Goal: Task Accomplishment & Management: Use online tool/utility

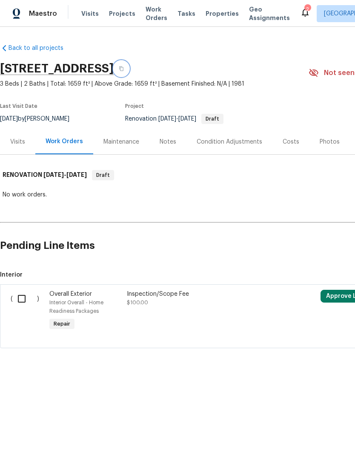
click at [123, 66] on icon "button" at bounding box center [121, 68] width 4 height 5
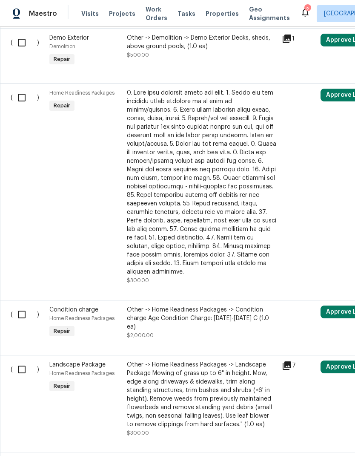
scroll to position [633, 0]
click at [21, 100] on input "checkbox" at bounding box center [25, 98] width 24 height 18
checkbox input "true"
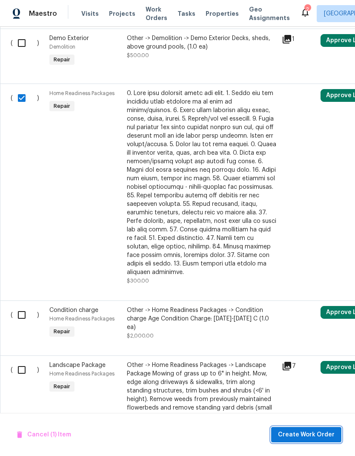
click at [329, 434] on span "Create Work Order" at bounding box center [306, 434] width 57 height 11
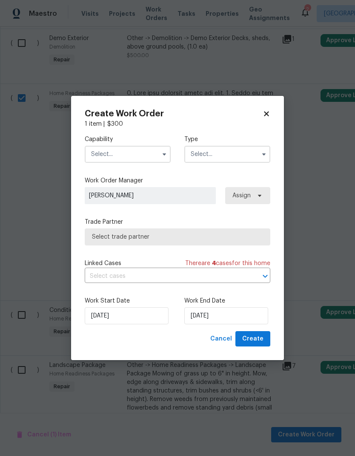
click at [142, 148] on input "text" at bounding box center [128, 154] width 86 height 17
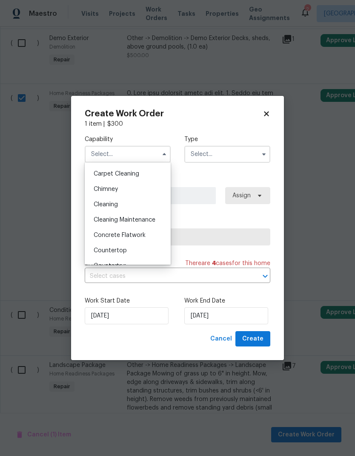
scroll to position [104, 0]
click at [126, 191] on div "Cleaning" at bounding box center [128, 190] width 82 height 15
type input "Cleaning"
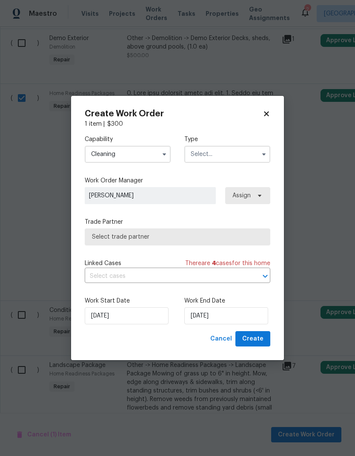
click at [251, 150] on input "text" at bounding box center [227, 154] width 86 height 17
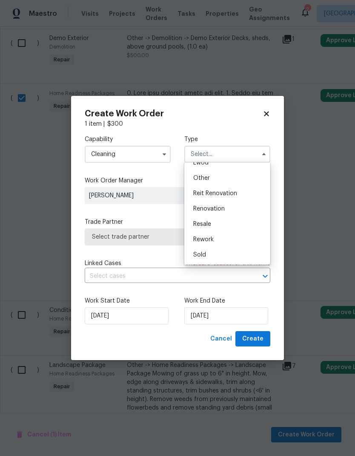
scroll to position [101, 0]
click at [230, 207] on div "Renovation" at bounding box center [228, 208] width 82 height 15
type input "Renovation"
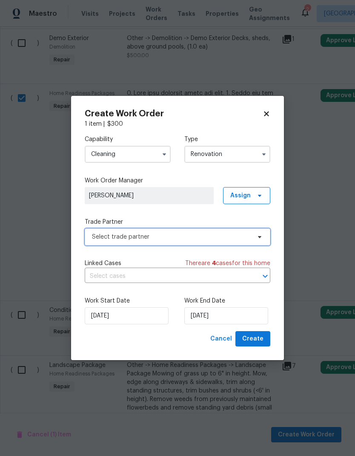
click at [248, 237] on span "Select trade partner" at bounding box center [171, 237] width 159 height 9
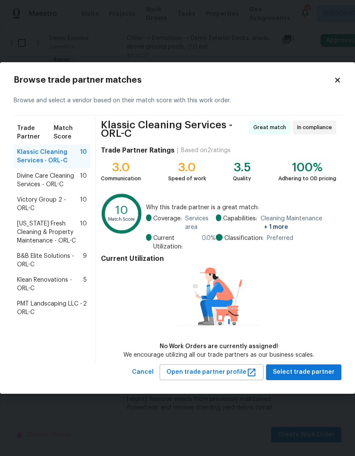
click at [67, 181] on span "Divine Care Cleaning Services - ORL-C" at bounding box center [48, 180] width 63 height 17
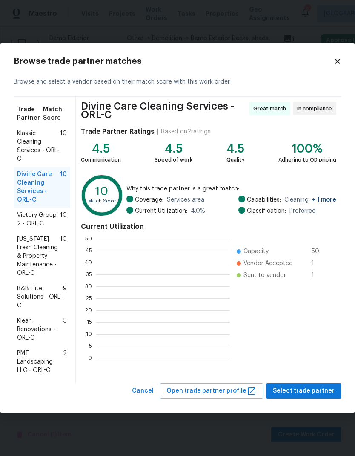
scroll to position [119, 134]
click at [328, 393] on span "Select trade partner" at bounding box center [304, 390] width 62 height 11
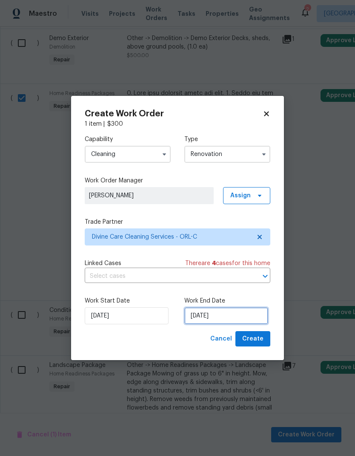
click at [244, 315] on input "9/10/2025" at bounding box center [226, 315] width 84 height 17
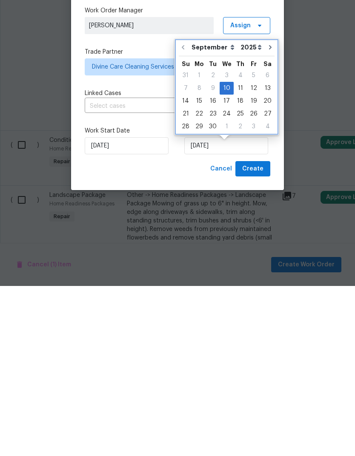
click at [267, 214] on icon "Go to next month" at bounding box center [270, 217] width 7 height 7
type input "10/10/2025"
select select "9"
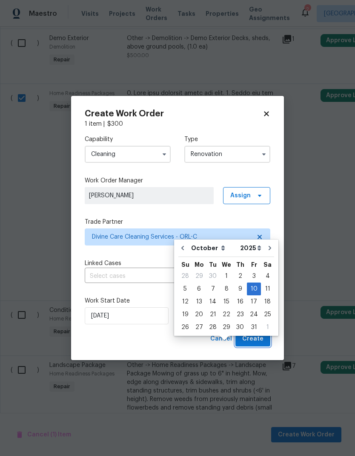
click at [263, 340] on span "Create" at bounding box center [252, 338] width 21 height 11
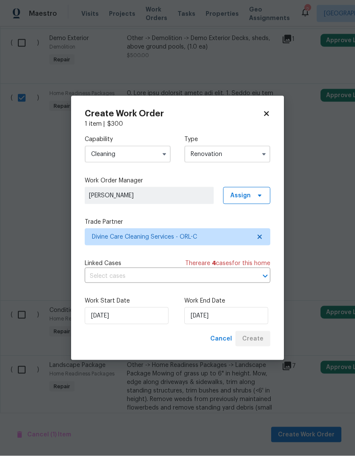
scroll to position [0, 0]
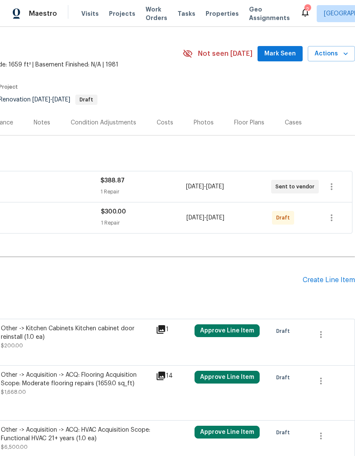
scroll to position [20, 126]
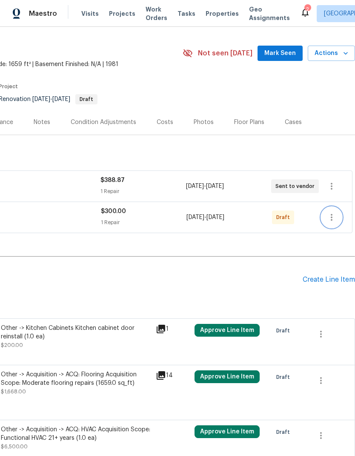
click at [333, 220] on icon "button" at bounding box center [332, 217] width 10 height 10
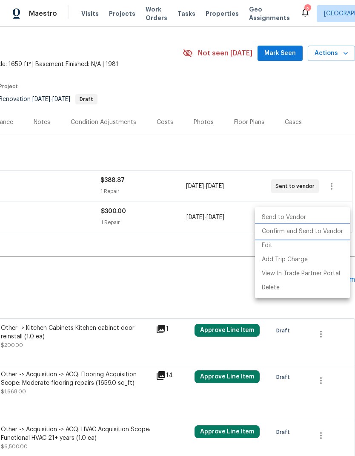
click at [327, 232] on li "Confirm and Send to Vendor" at bounding box center [302, 231] width 95 height 14
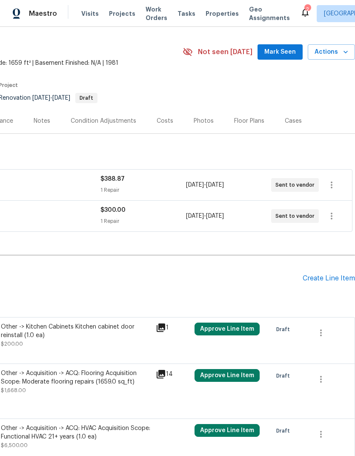
scroll to position [22, 126]
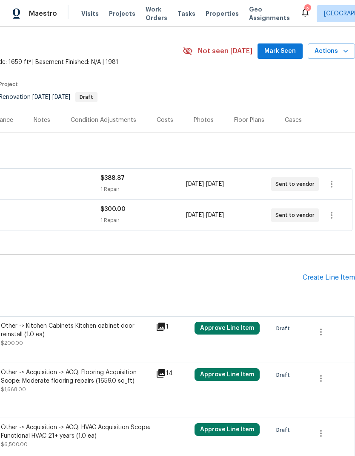
click at [282, 51] on span "Mark Seen" at bounding box center [280, 51] width 32 height 11
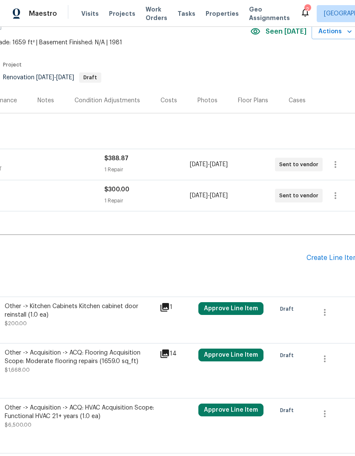
scroll to position [45, 122]
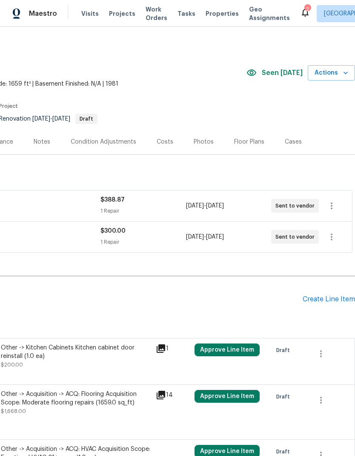
scroll to position [0, 126]
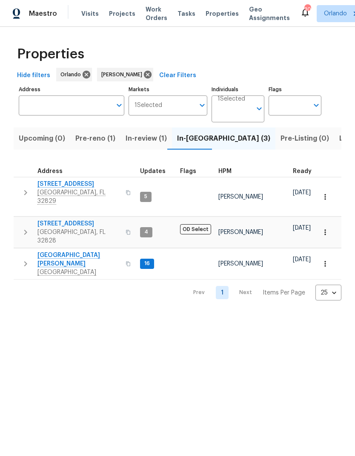
click at [108, 139] on span "Pre-reno (1)" at bounding box center [95, 138] width 40 height 12
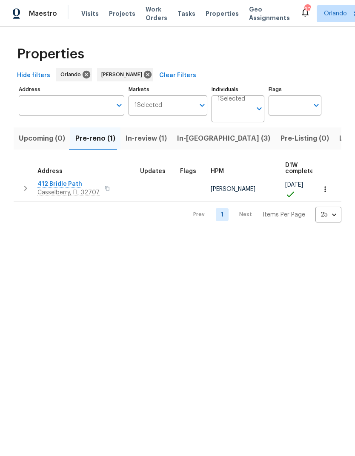
click at [196, 140] on span "In-[GEOGRAPHIC_DATA] (3)" at bounding box center [223, 138] width 93 height 12
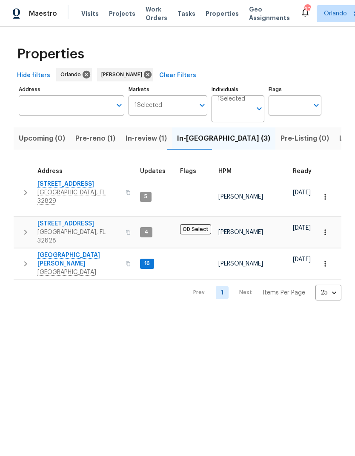
click at [339, 143] on span "Listed (9)" at bounding box center [355, 138] width 32 height 12
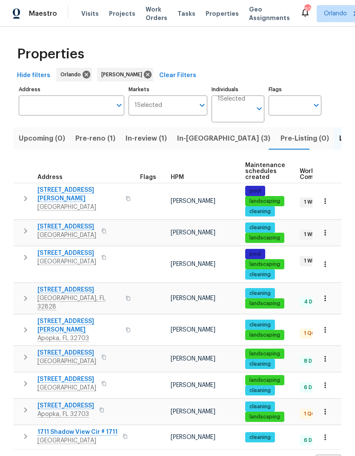
click at [64, 317] on span "[STREET_ADDRESS][PERSON_NAME]" at bounding box center [78, 325] width 83 height 17
click at [78, 401] on span "1906 Sunbow Ave" at bounding box center [65, 405] width 57 height 9
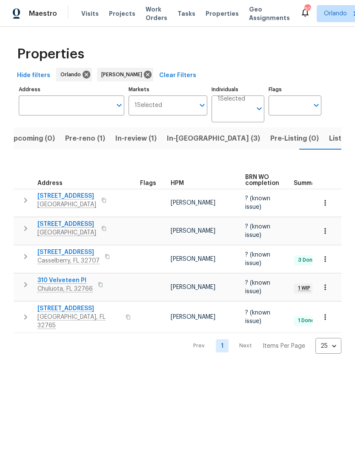
click at [183, 138] on span "In-reno (3)" at bounding box center [213, 138] width 93 height 12
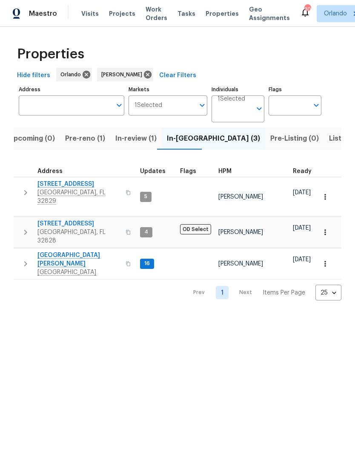
click at [94, 140] on span "Pre-reno (1)" at bounding box center [85, 138] width 40 height 12
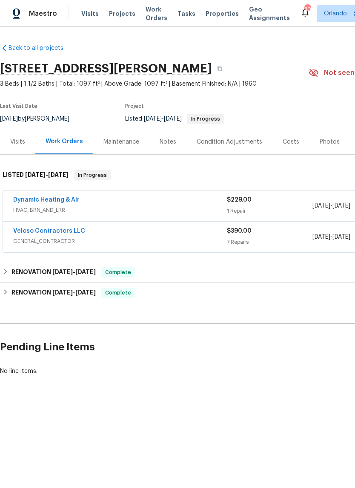
click at [65, 201] on link "Dynamic Heating & Air" at bounding box center [46, 200] width 66 height 6
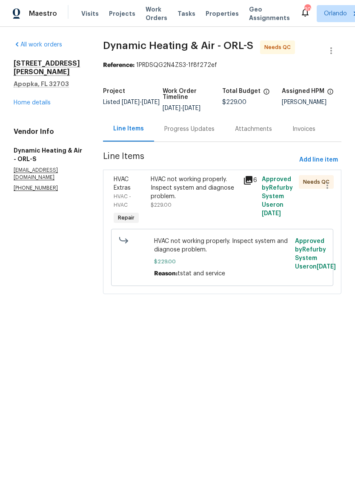
click at [207, 188] on div "HVAC not working properly. Inspect system and diagnose problem." at bounding box center [195, 188] width 88 height 26
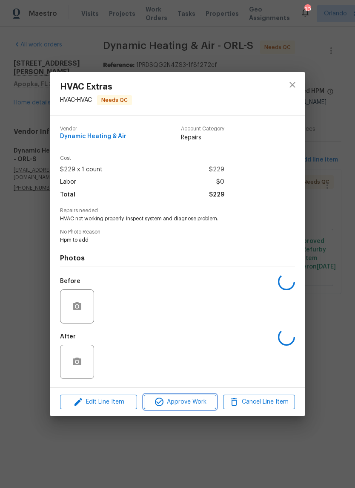
click at [209, 407] on span "Approve Work" at bounding box center [179, 401] width 67 height 11
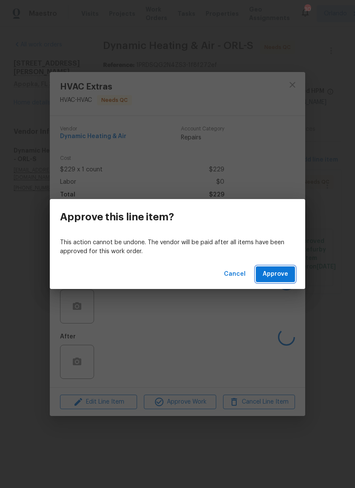
click at [289, 269] on button "Approve" at bounding box center [275, 274] width 39 height 16
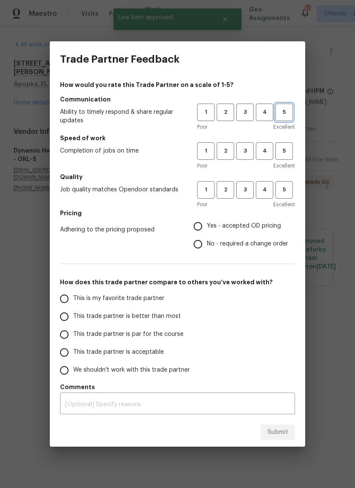
click at [289, 117] on span "5" at bounding box center [284, 112] width 16 height 10
click at [291, 151] on span "5" at bounding box center [284, 151] width 16 height 10
click at [291, 189] on span "5" at bounding box center [284, 190] width 16 height 10
click at [207, 224] on input "Yes - accepted OD pricing" at bounding box center [198, 226] width 18 height 18
radio input "true"
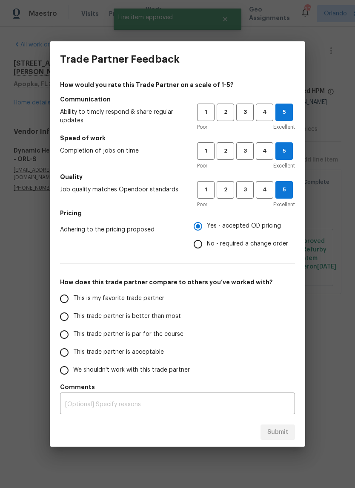
click at [144, 299] on span "This is my favorite trade partner" at bounding box center [118, 298] width 91 height 9
click at [73, 299] on input "This is my favorite trade partner" at bounding box center [64, 299] width 18 height 18
click at [287, 431] on span "Submit" at bounding box center [277, 432] width 21 height 11
radio input "true"
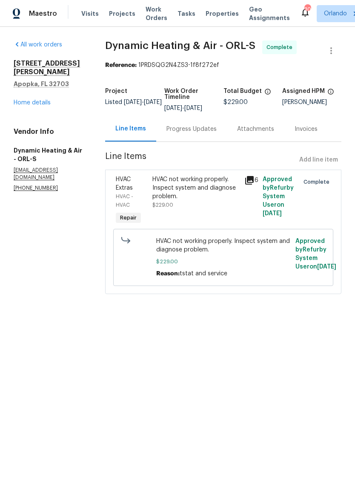
click at [43, 100] on link "Home details" at bounding box center [32, 103] width 37 height 6
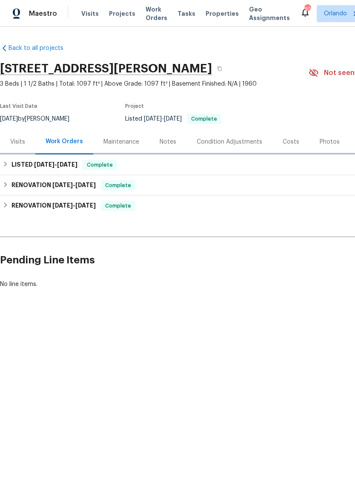
click at [261, 171] on div "LISTED [DATE] - [DATE] Complete" at bounding box center [240, 165] width 481 height 20
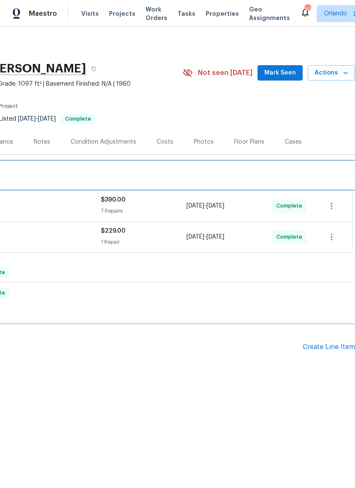
scroll to position [0, 126]
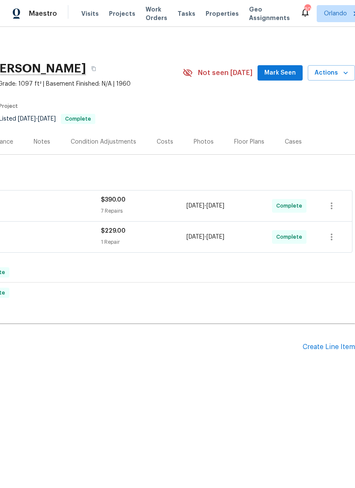
click at [286, 74] on span "Mark Seen" at bounding box center [280, 73] width 32 height 11
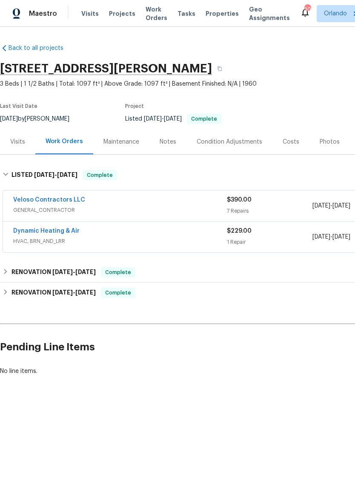
scroll to position [0, 0]
click at [163, 276] on div "RENOVATION 8/28/25 - 8/28/25 Complete" at bounding box center [241, 272] width 476 height 10
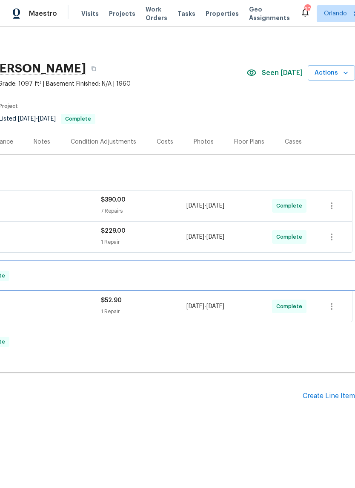
scroll to position [0, 126]
